Goal: Transaction & Acquisition: Purchase product/service

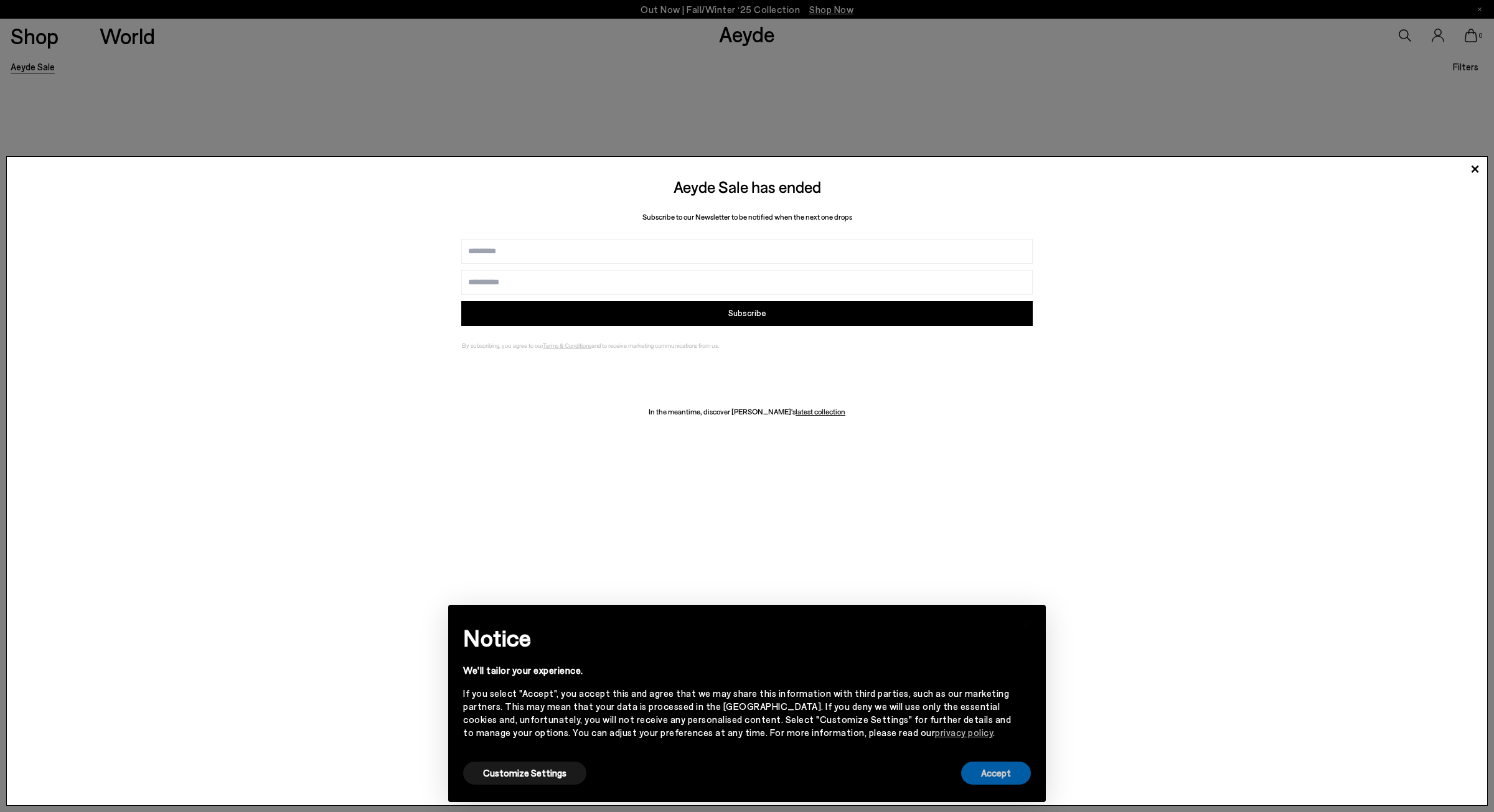
click at [995, 771] on button "Accept" at bounding box center [995, 773] width 69 height 23
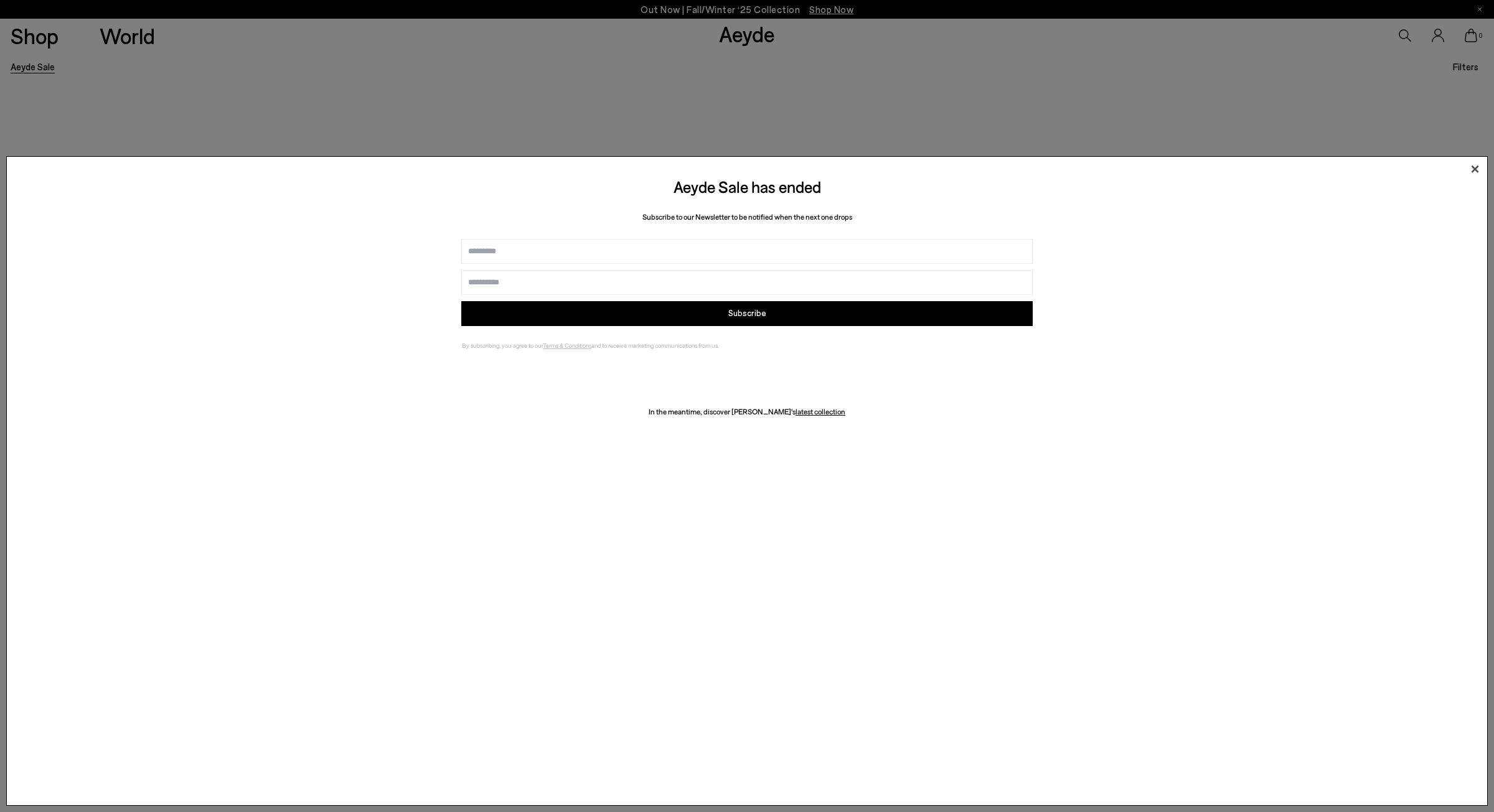
click at [1476, 167] on icon at bounding box center [1475, 169] width 18 height 18
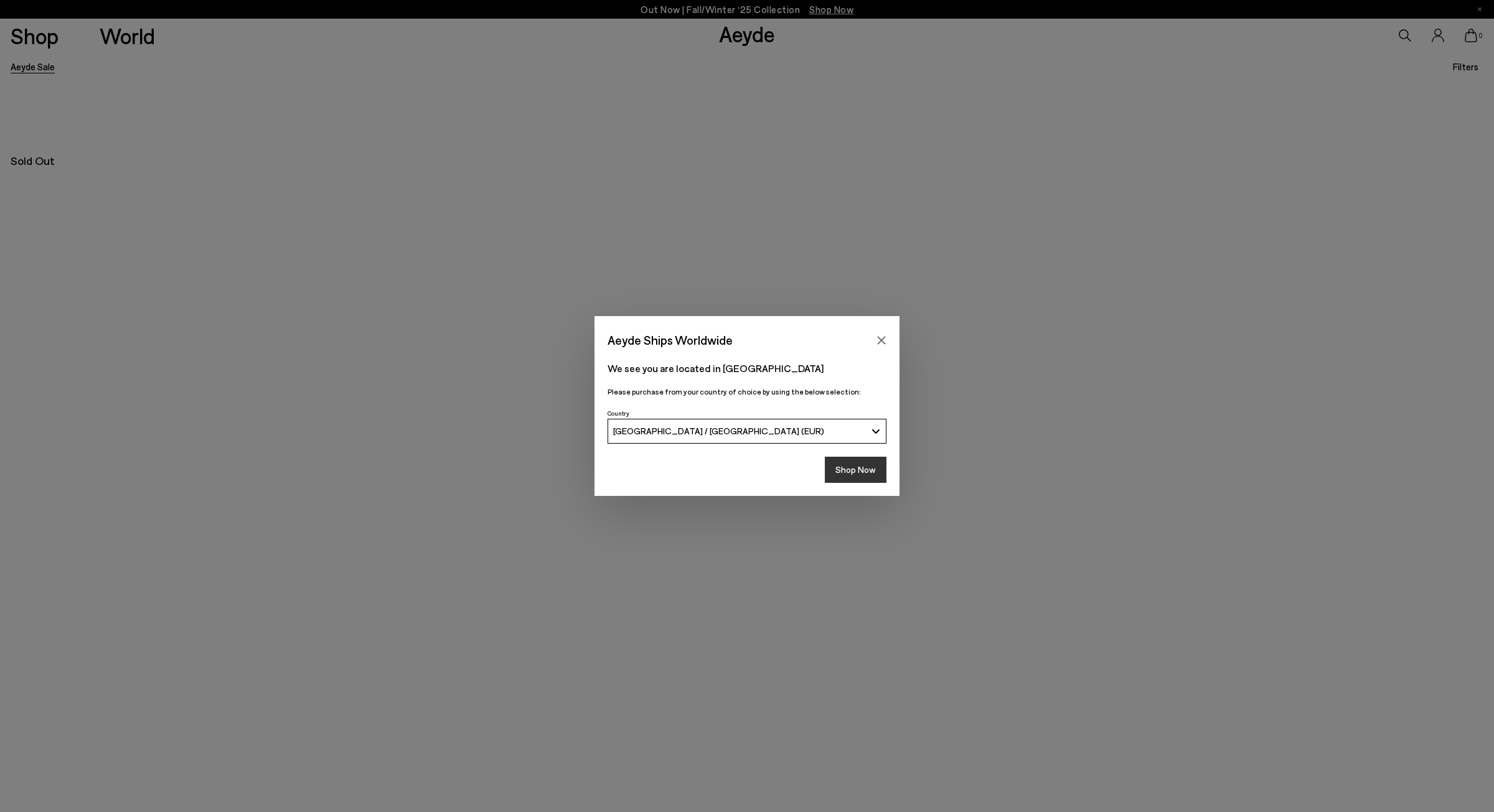
click at [866, 472] on button "Shop Now" at bounding box center [856, 470] width 62 height 26
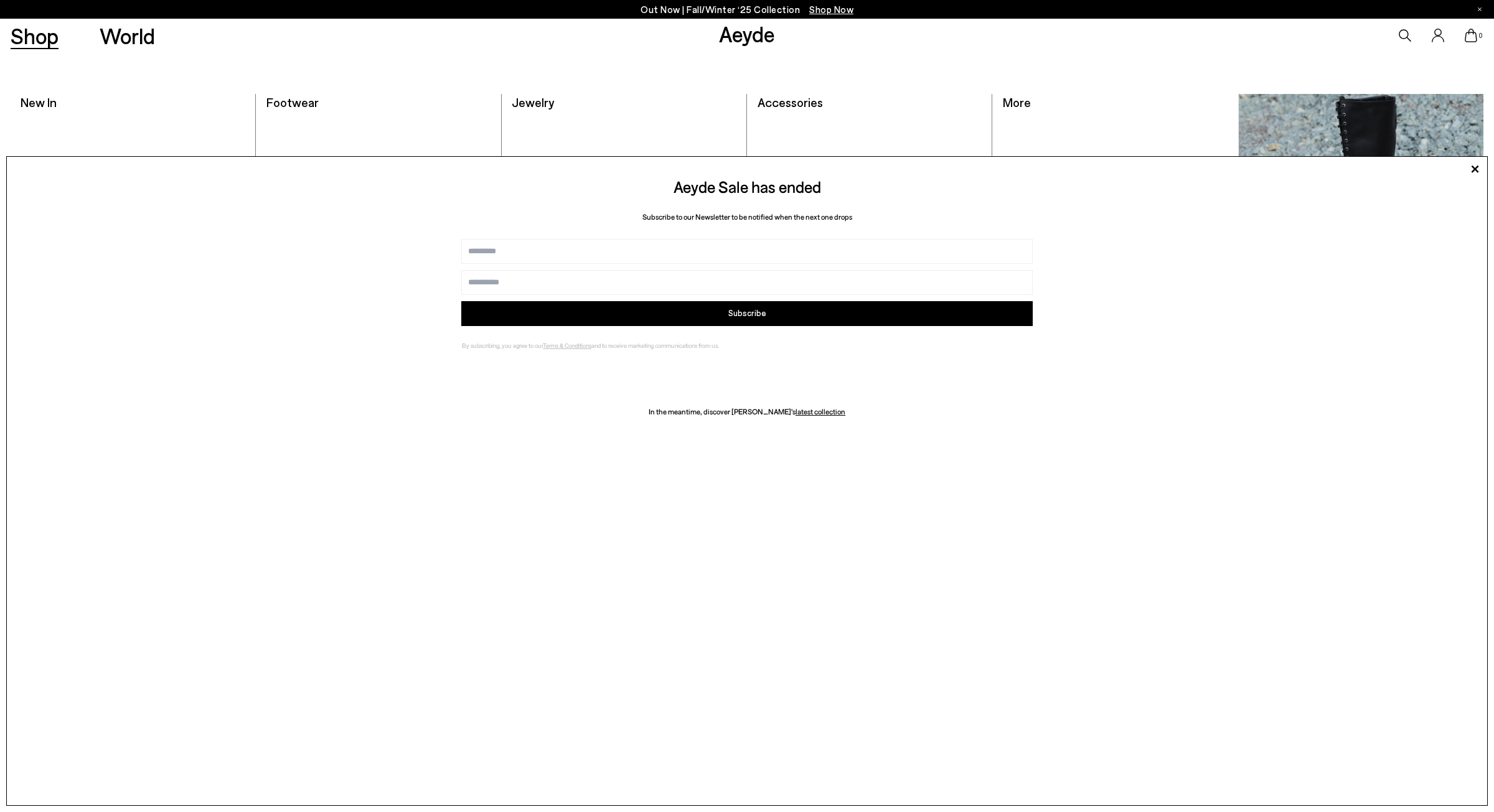
click at [28, 37] on link "Shop" at bounding box center [34, 36] width 48 height 22
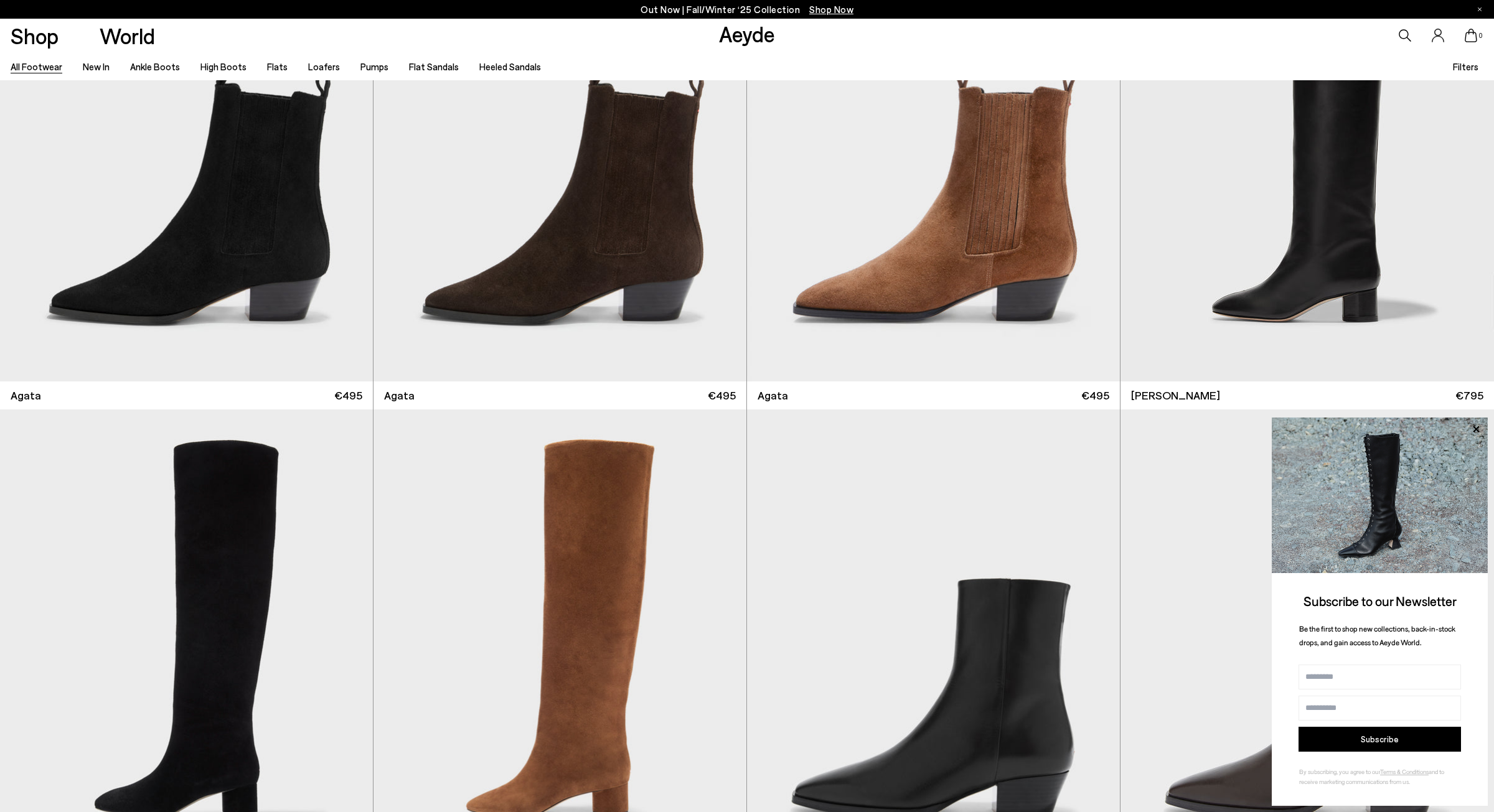
scroll to position [1121, 0]
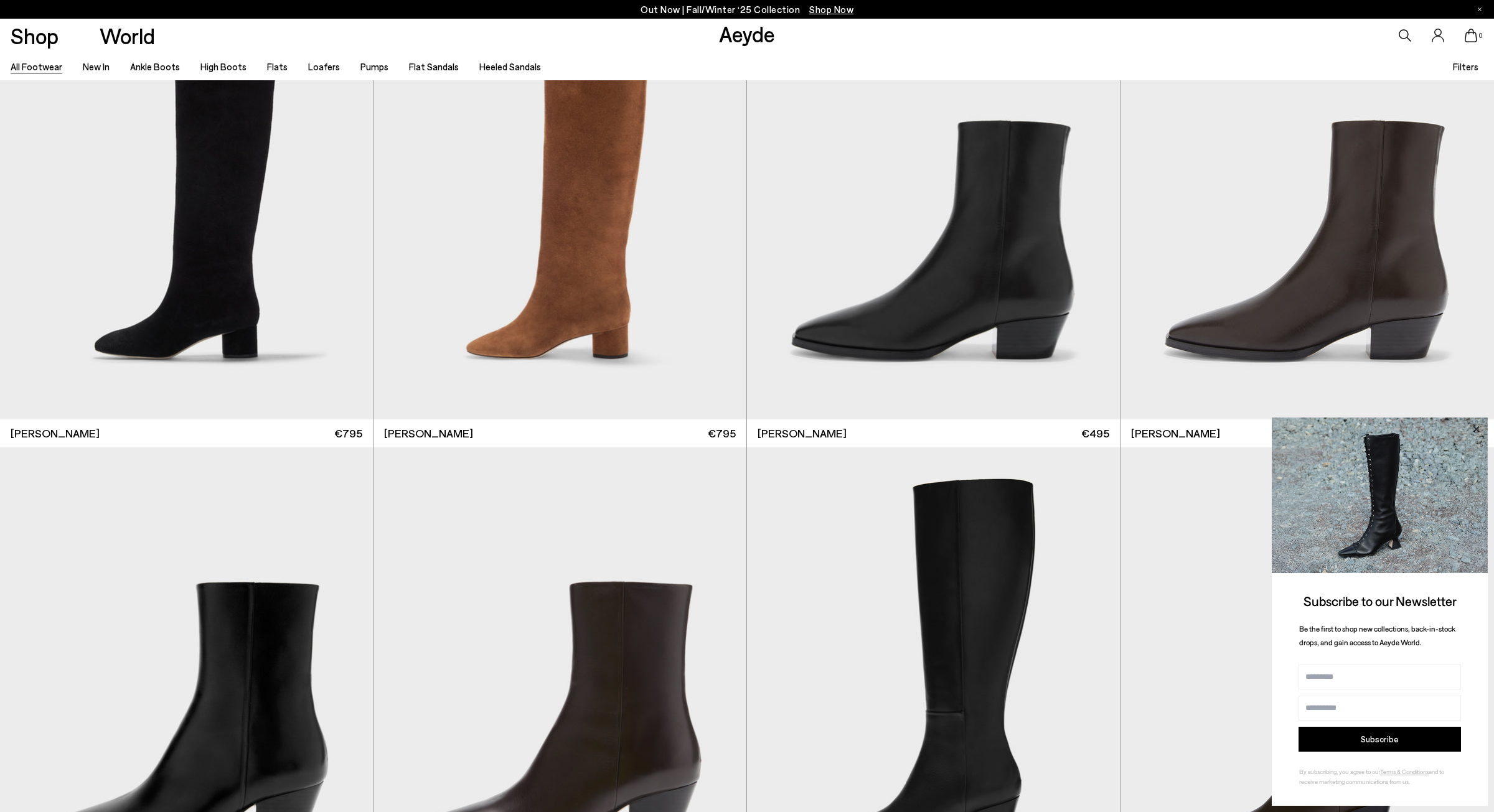
click at [1475, 431] on icon at bounding box center [1476, 430] width 17 height 17
